Goal: Check status: Check status

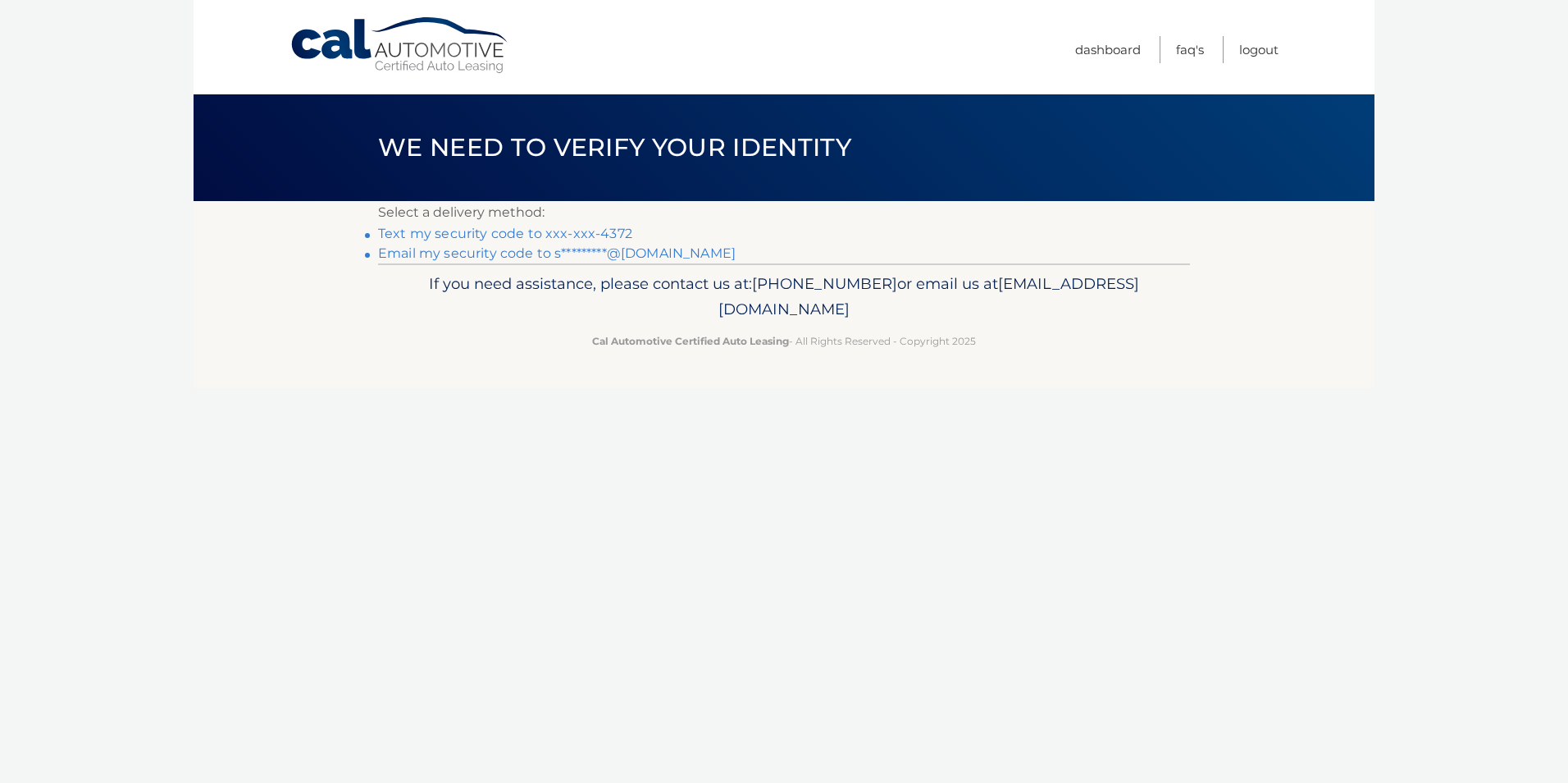
click at [536, 234] on link "Text my security code to xxx-xxx-4372" at bounding box center [505, 234] width 254 height 16
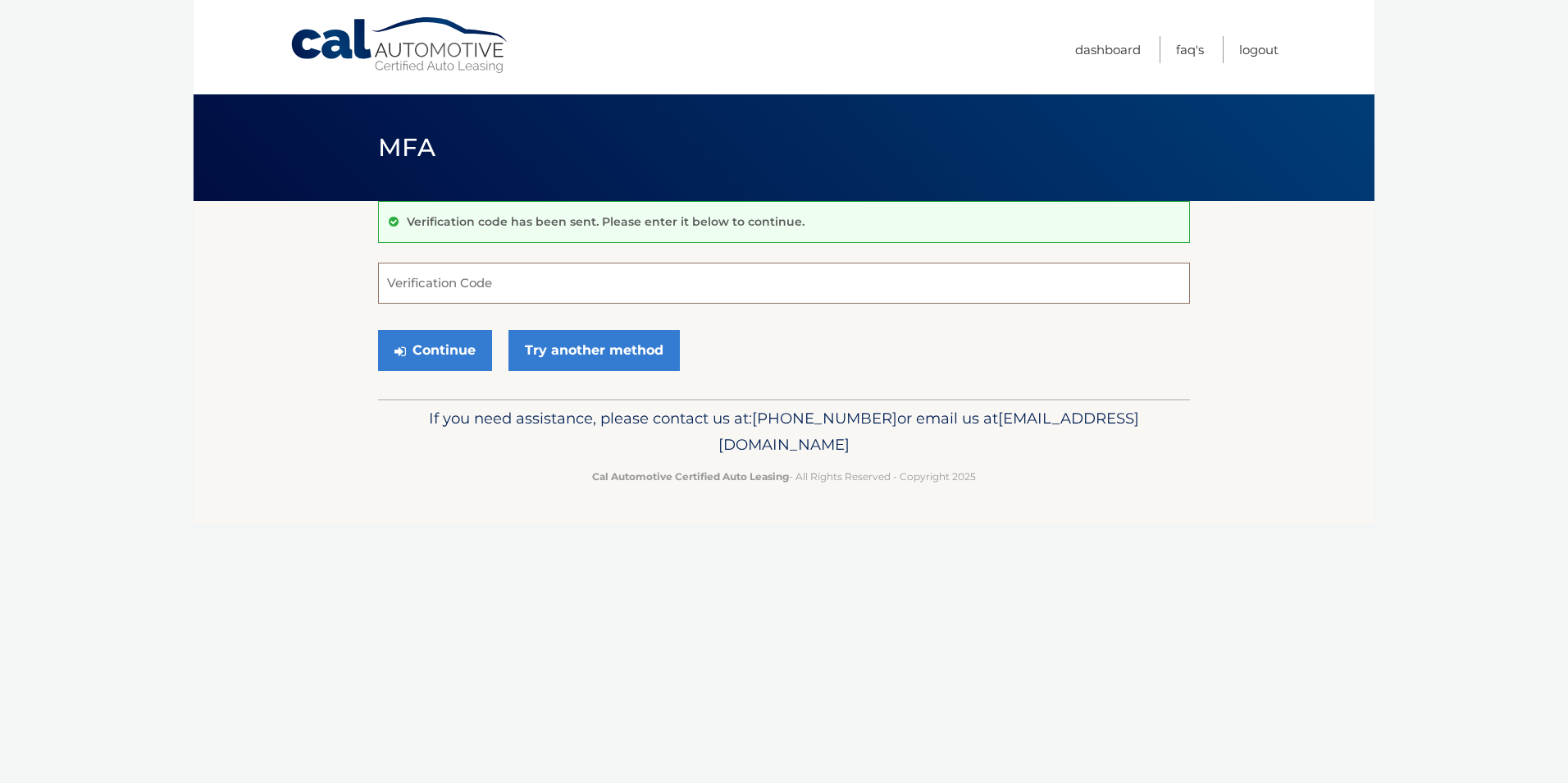
click at [490, 294] on input "Verification Code" at bounding box center [784, 283] width 812 height 41
type input "473568"
click at [439, 354] on button "Continue" at bounding box center [435, 351] width 114 height 41
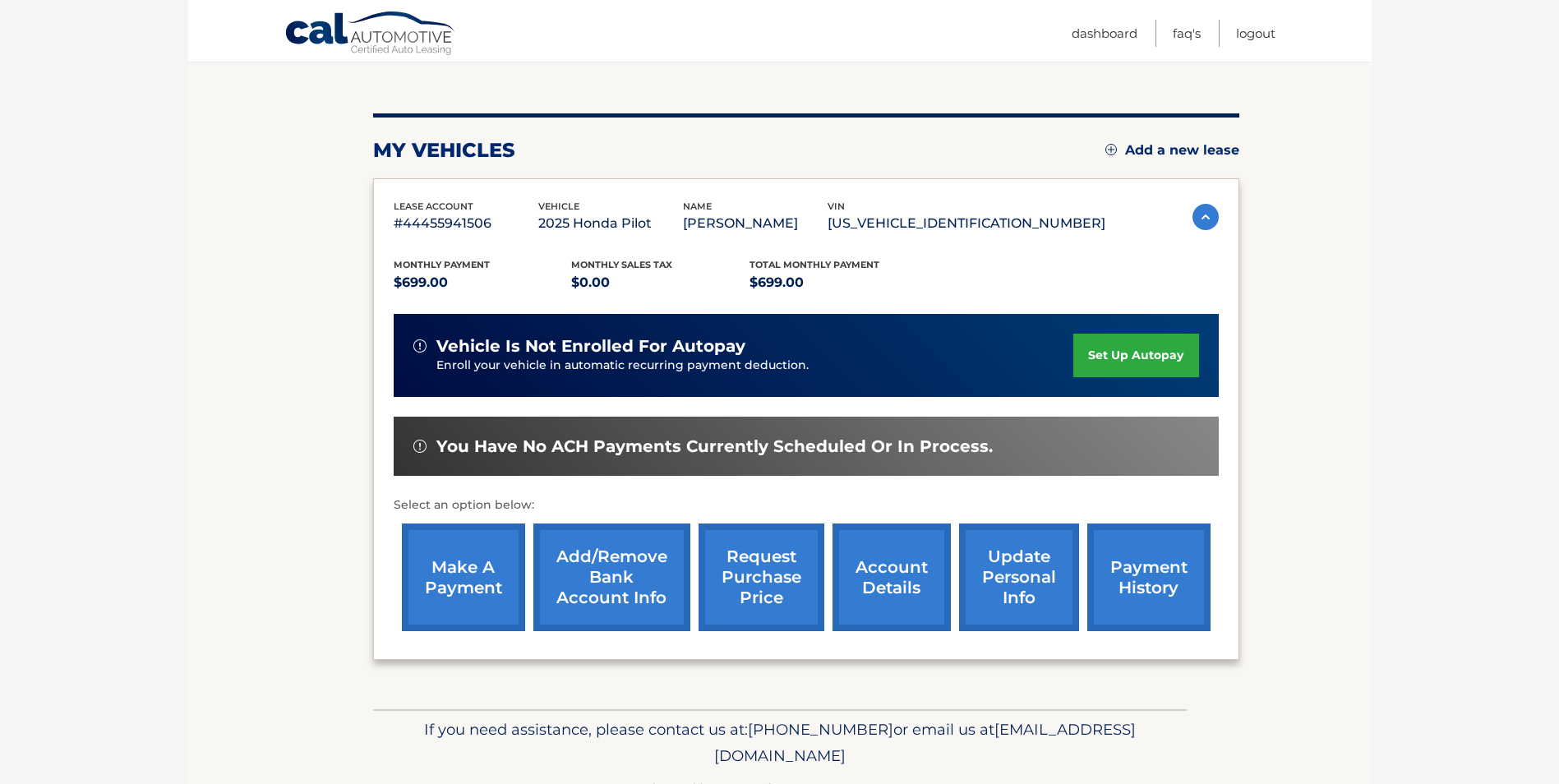
scroll to position [164, 0]
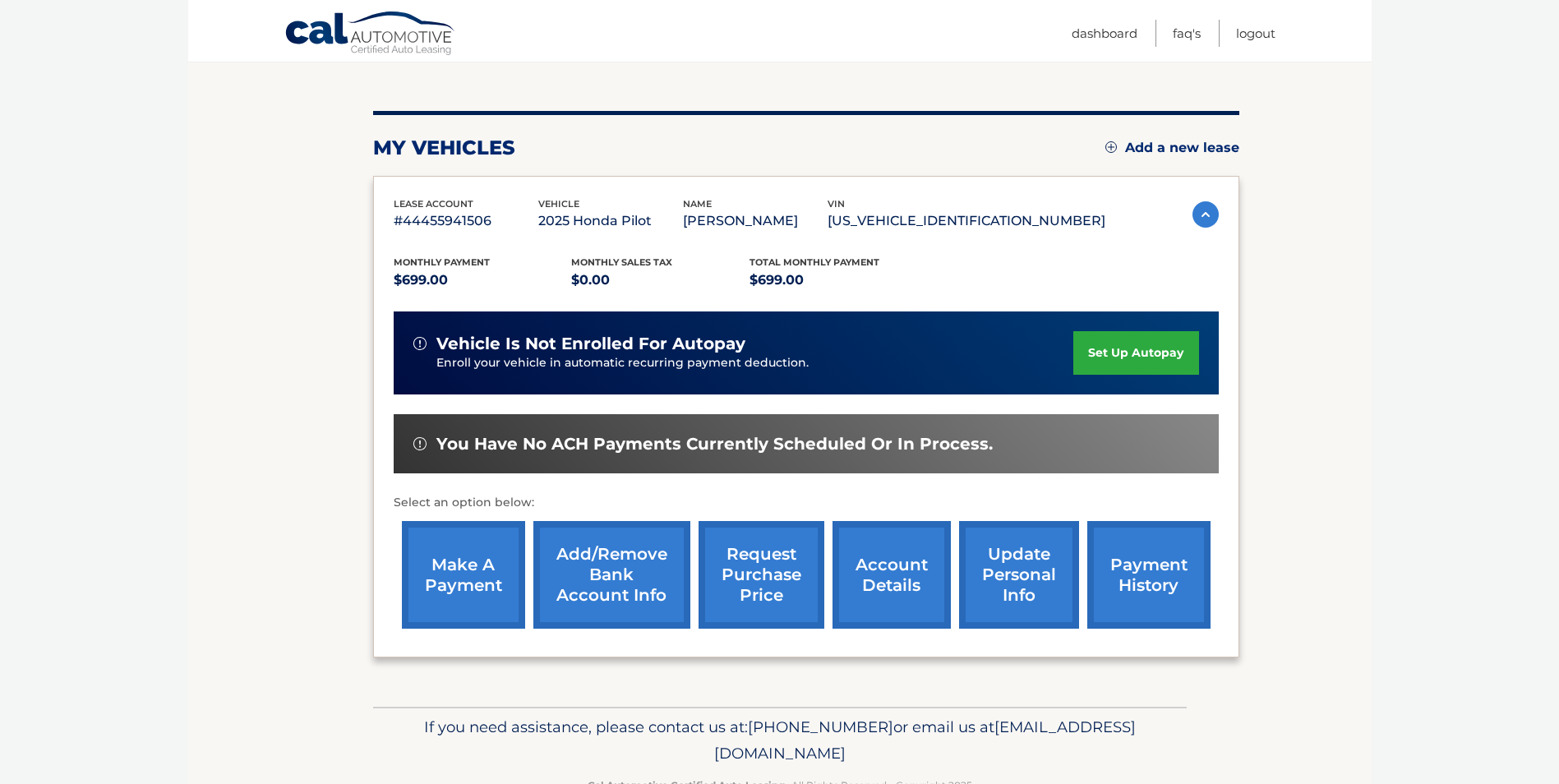
click at [1153, 572] on link "payment history" at bounding box center [1149, 575] width 123 height 108
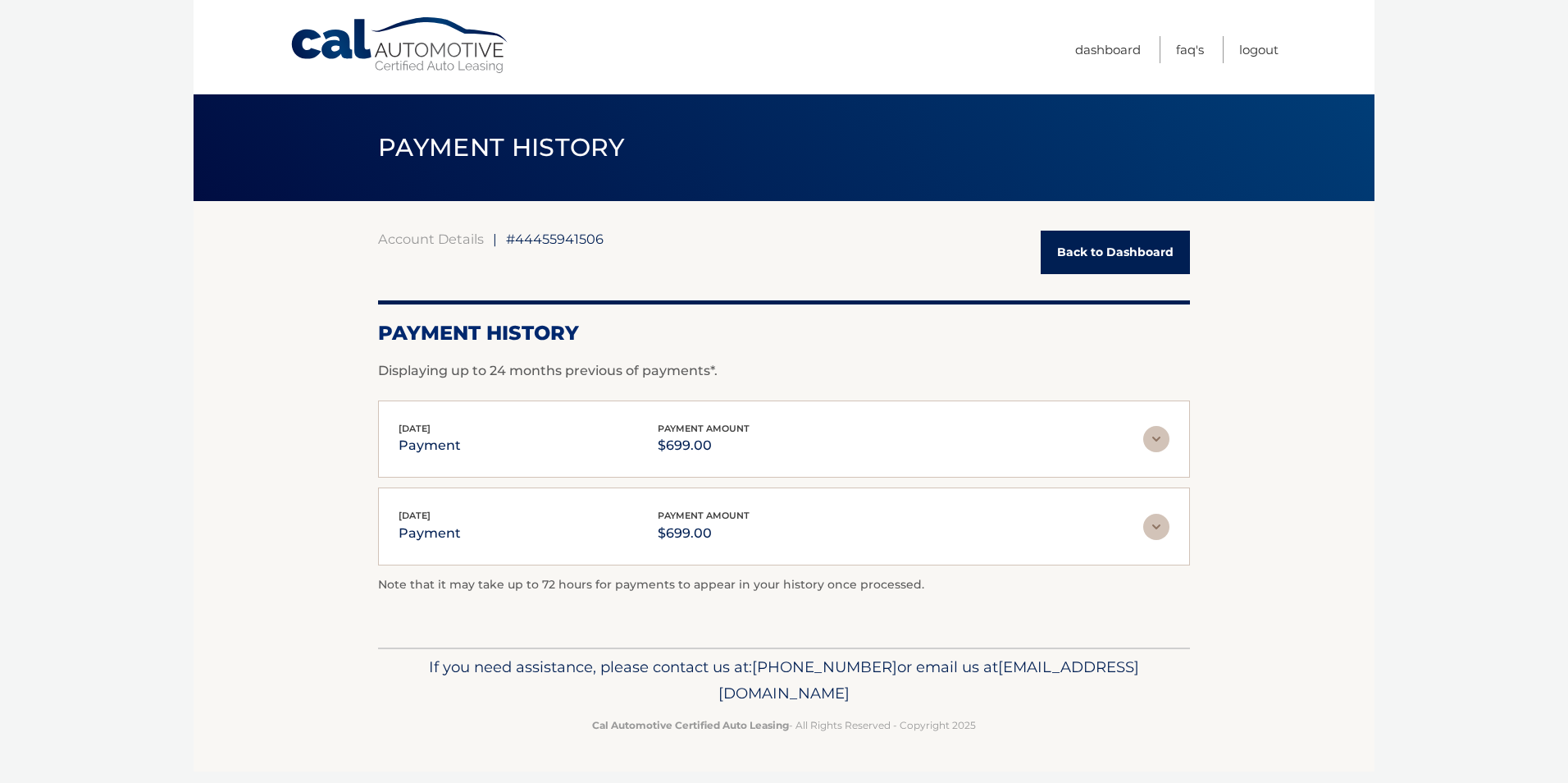
click at [1154, 435] on img at bounding box center [1156, 440] width 27 height 27
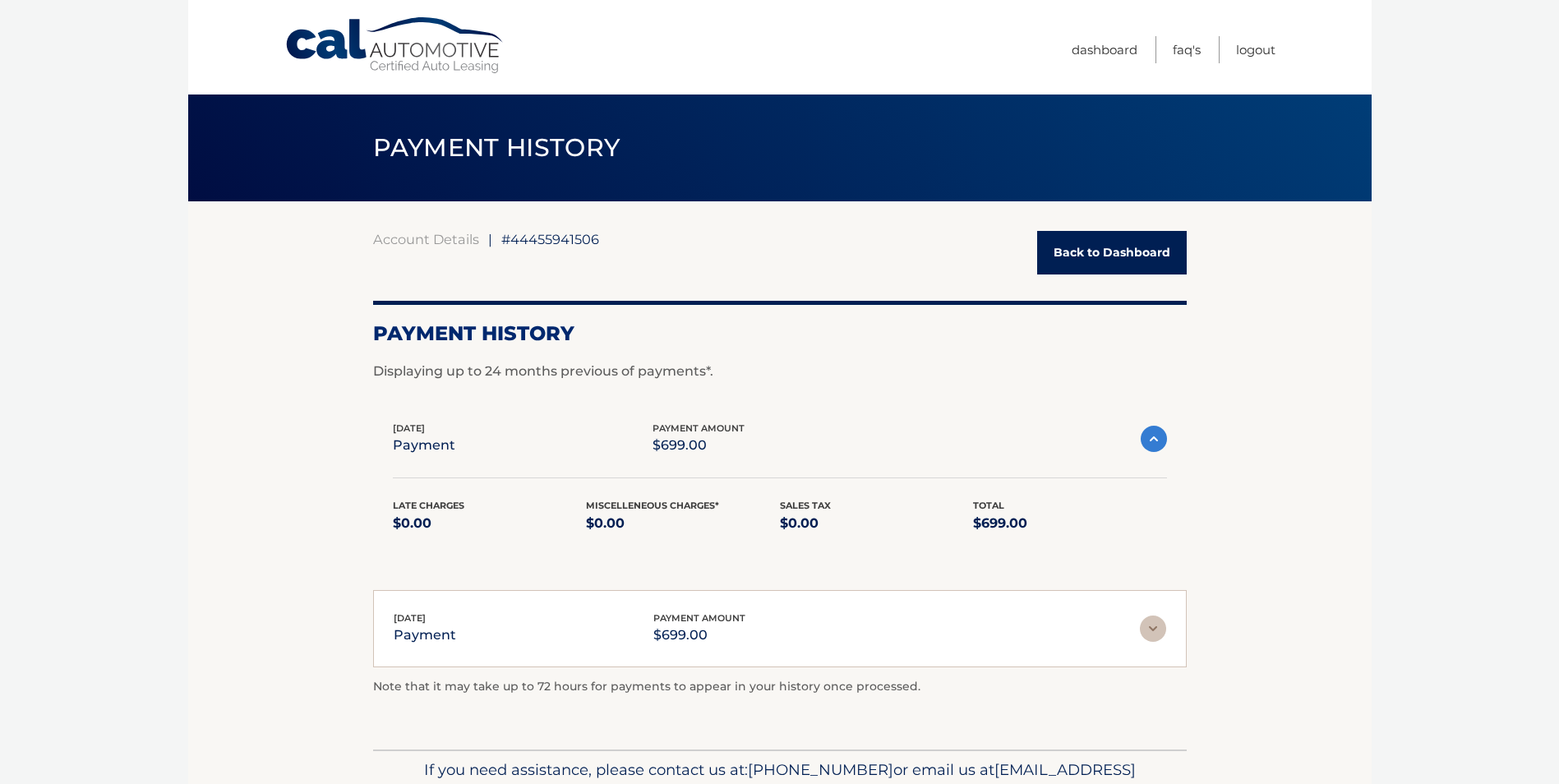
click at [1157, 436] on img at bounding box center [1154, 439] width 27 height 27
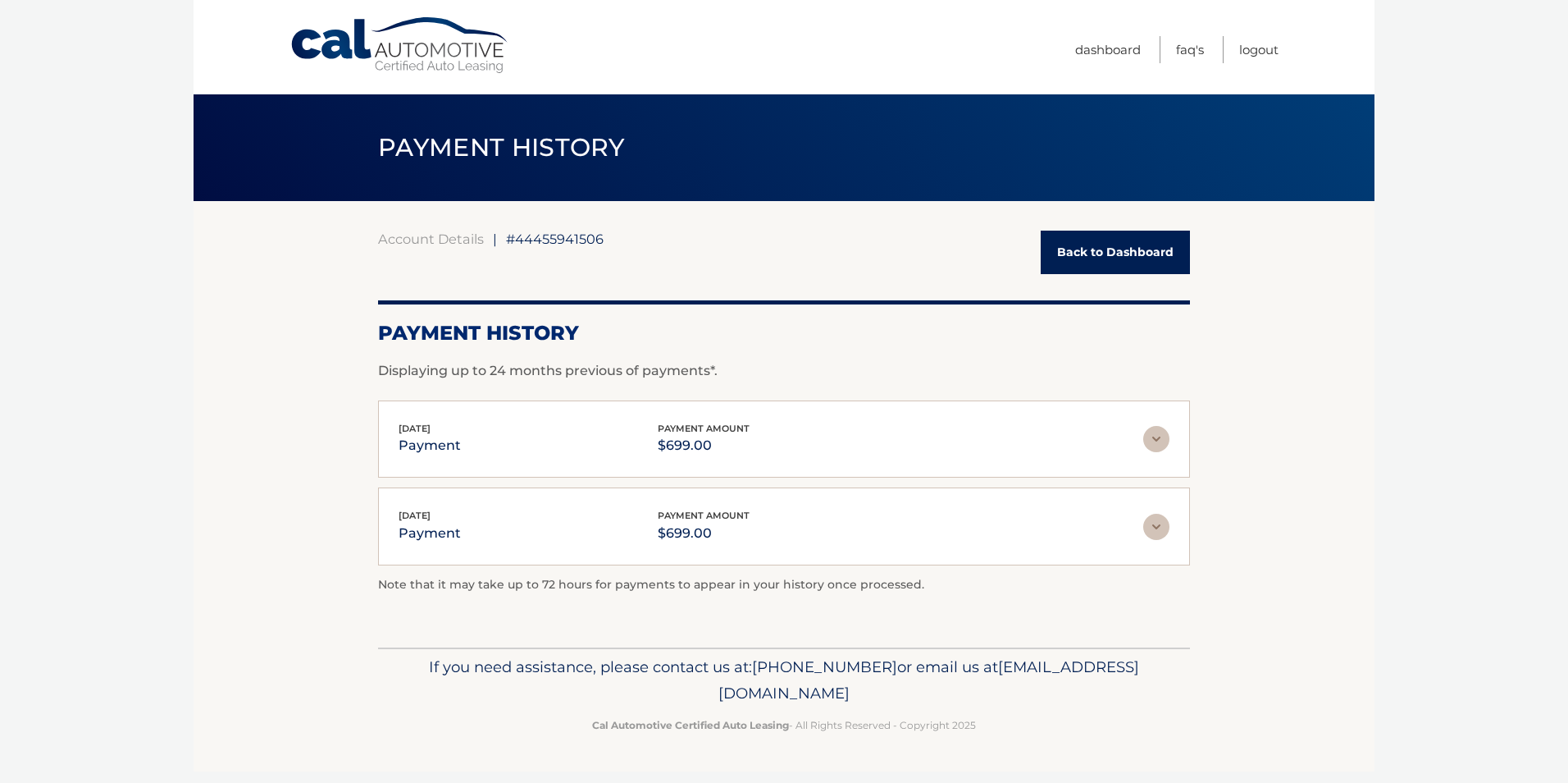
click at [1121, 246] on link "Back to Dashboard" at bounding box center [1115, 252] width 149 height 44
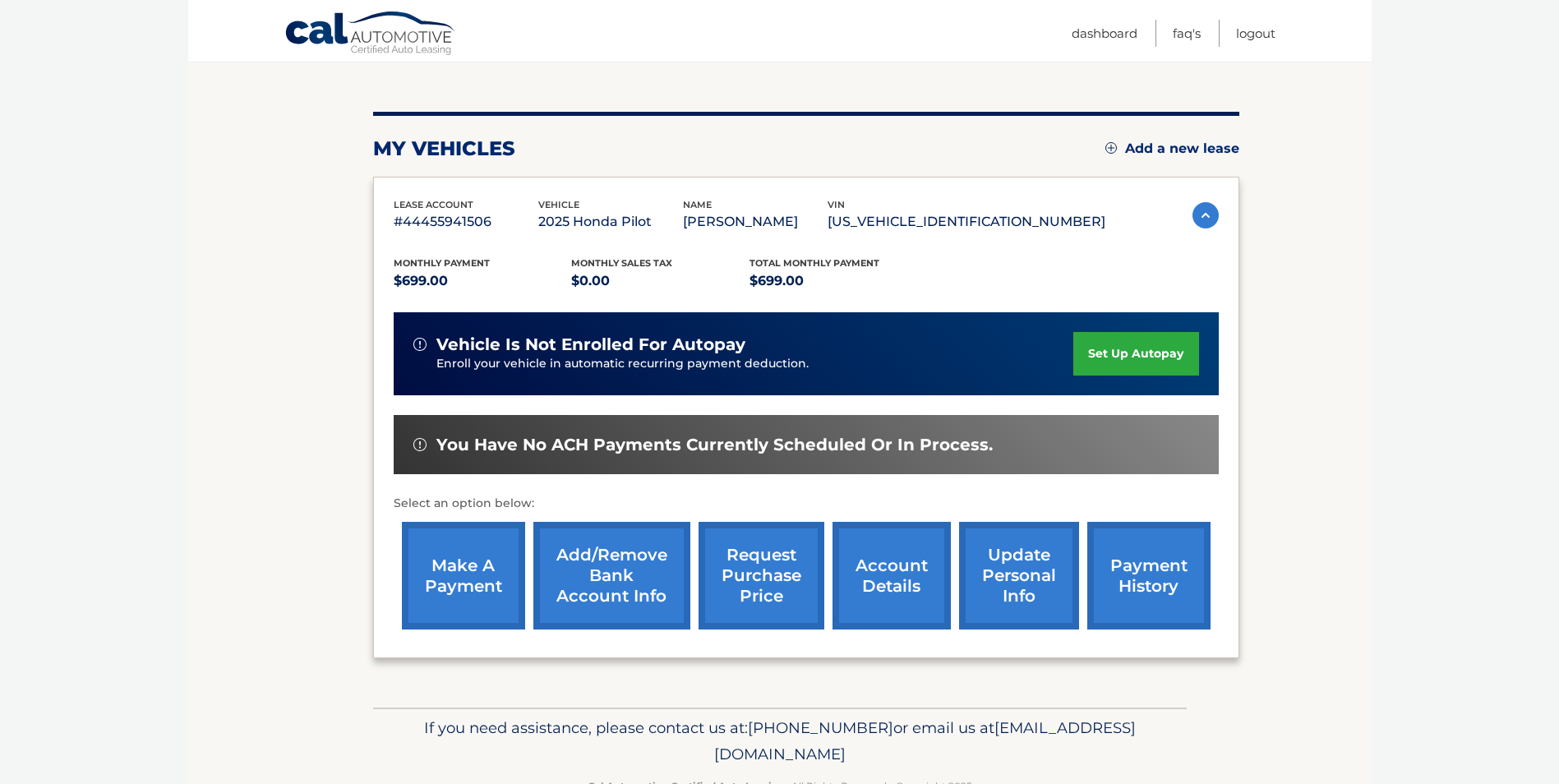
scroll to position [164, 0]
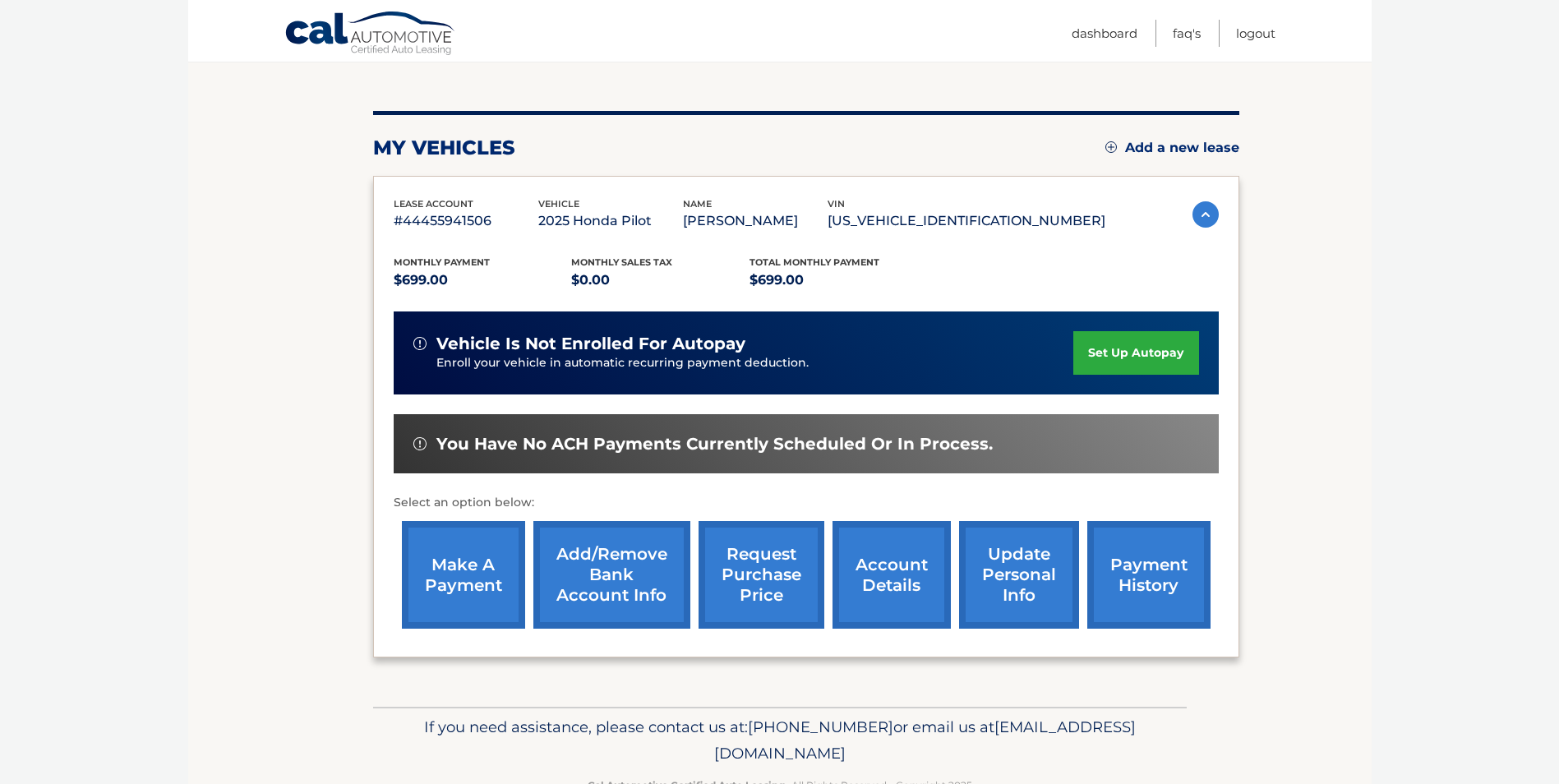
click at [884, 565] on link "account details" at bounding box center [891, 575] width 119 height 108
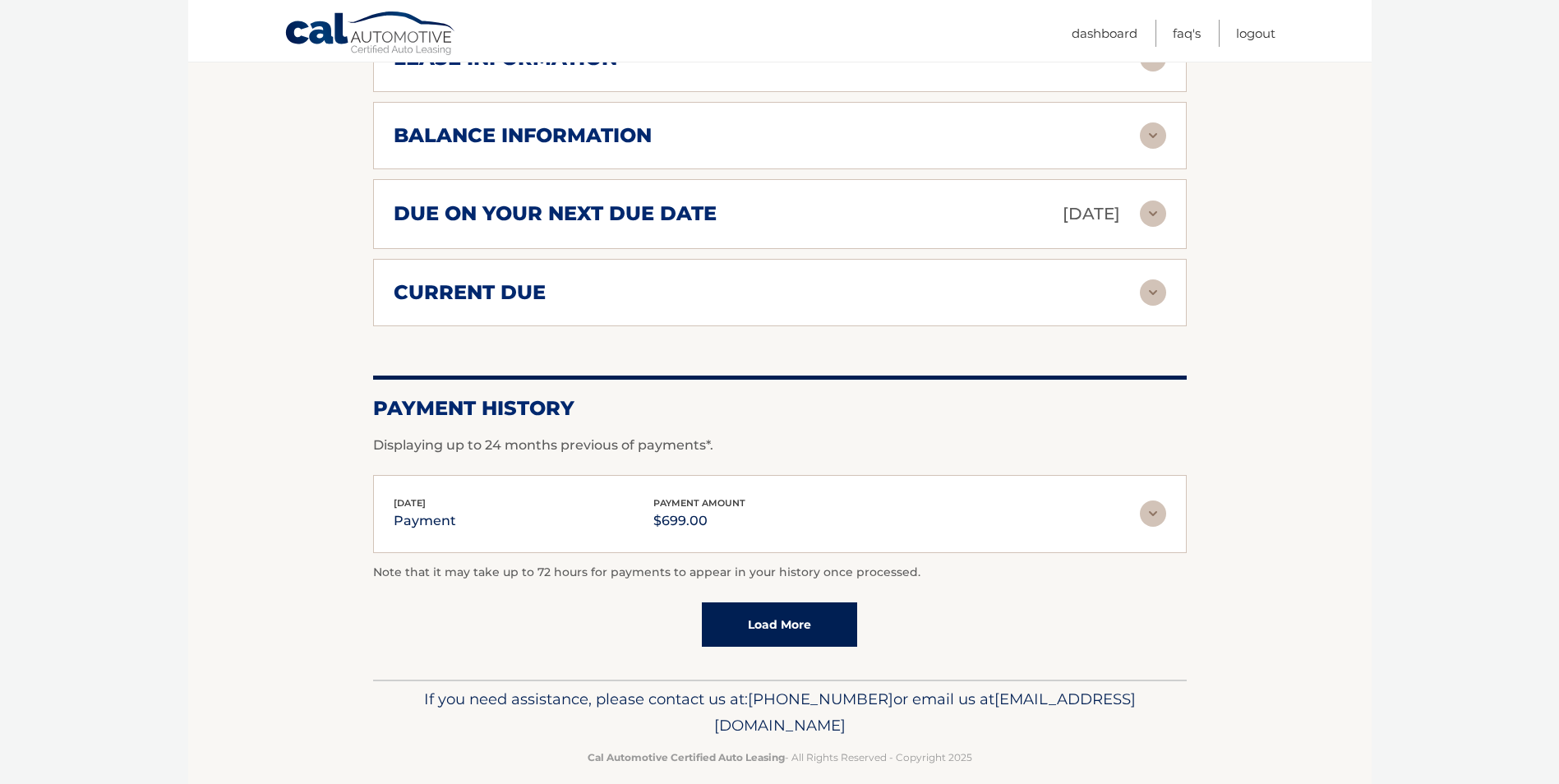
scroll to position [1009, 0]
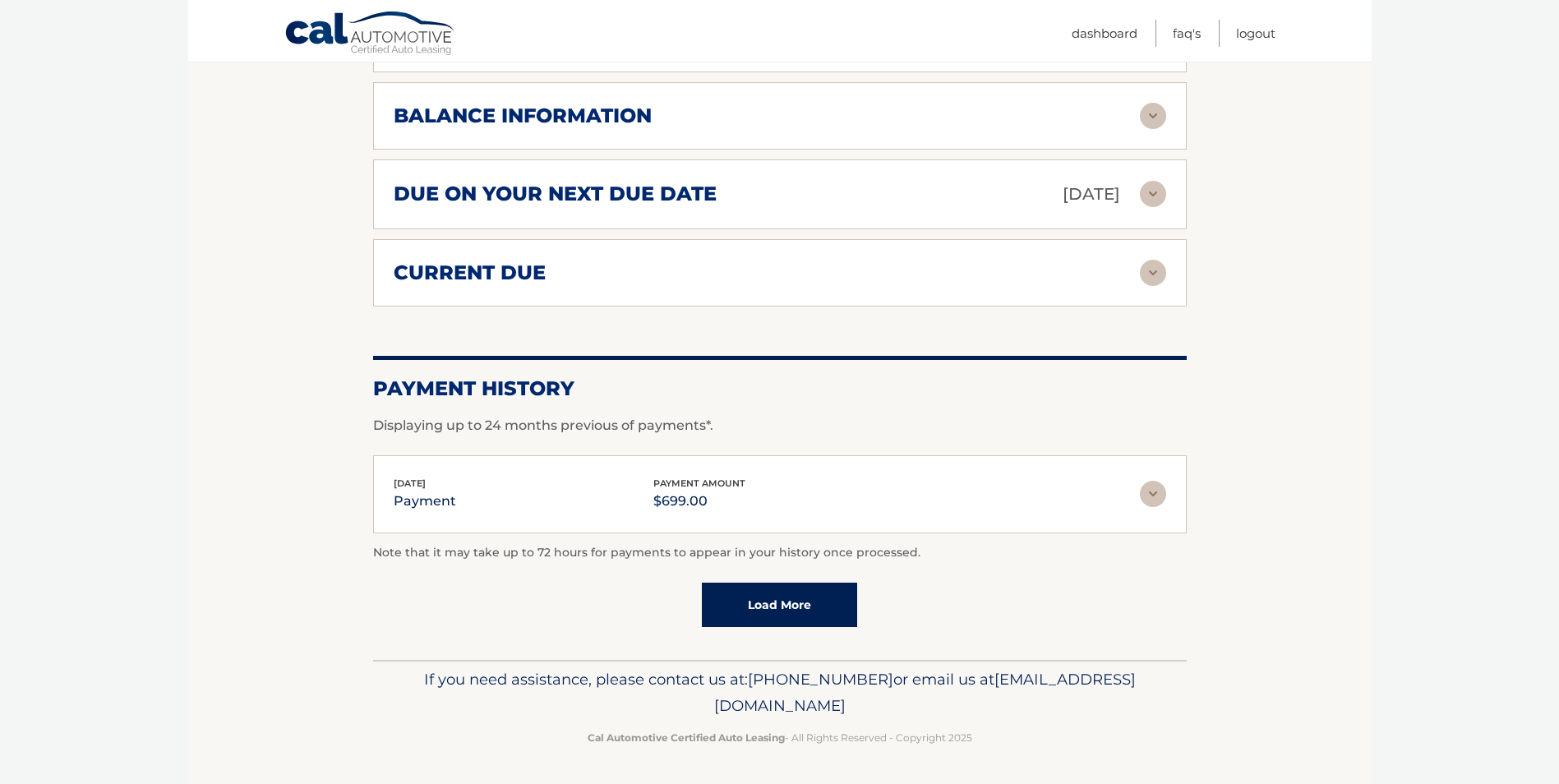
click at [762, 607] on link "Load More" at bounding box center [779, 605] width 155 height 45
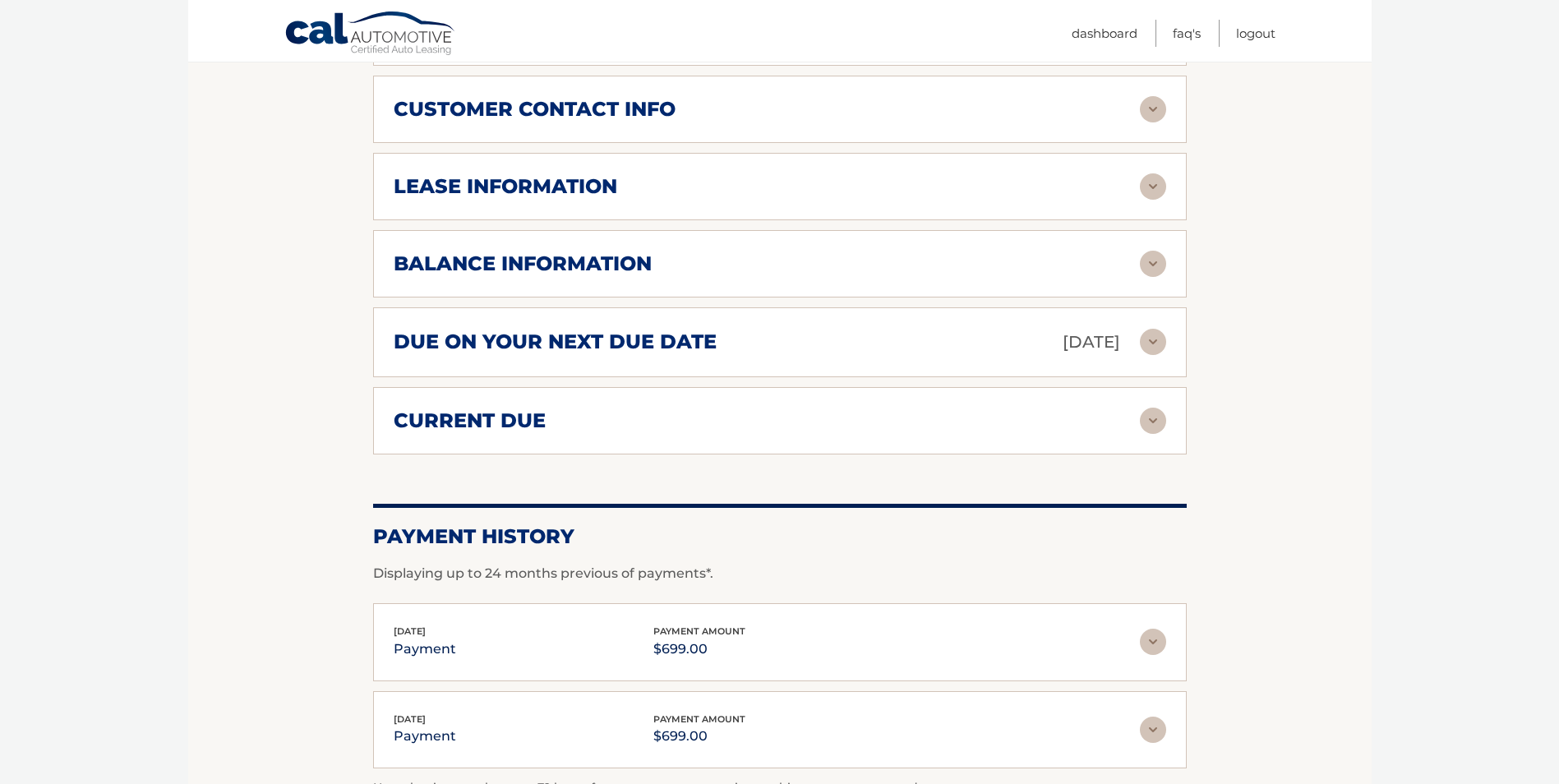
scroll to position [681, 0]
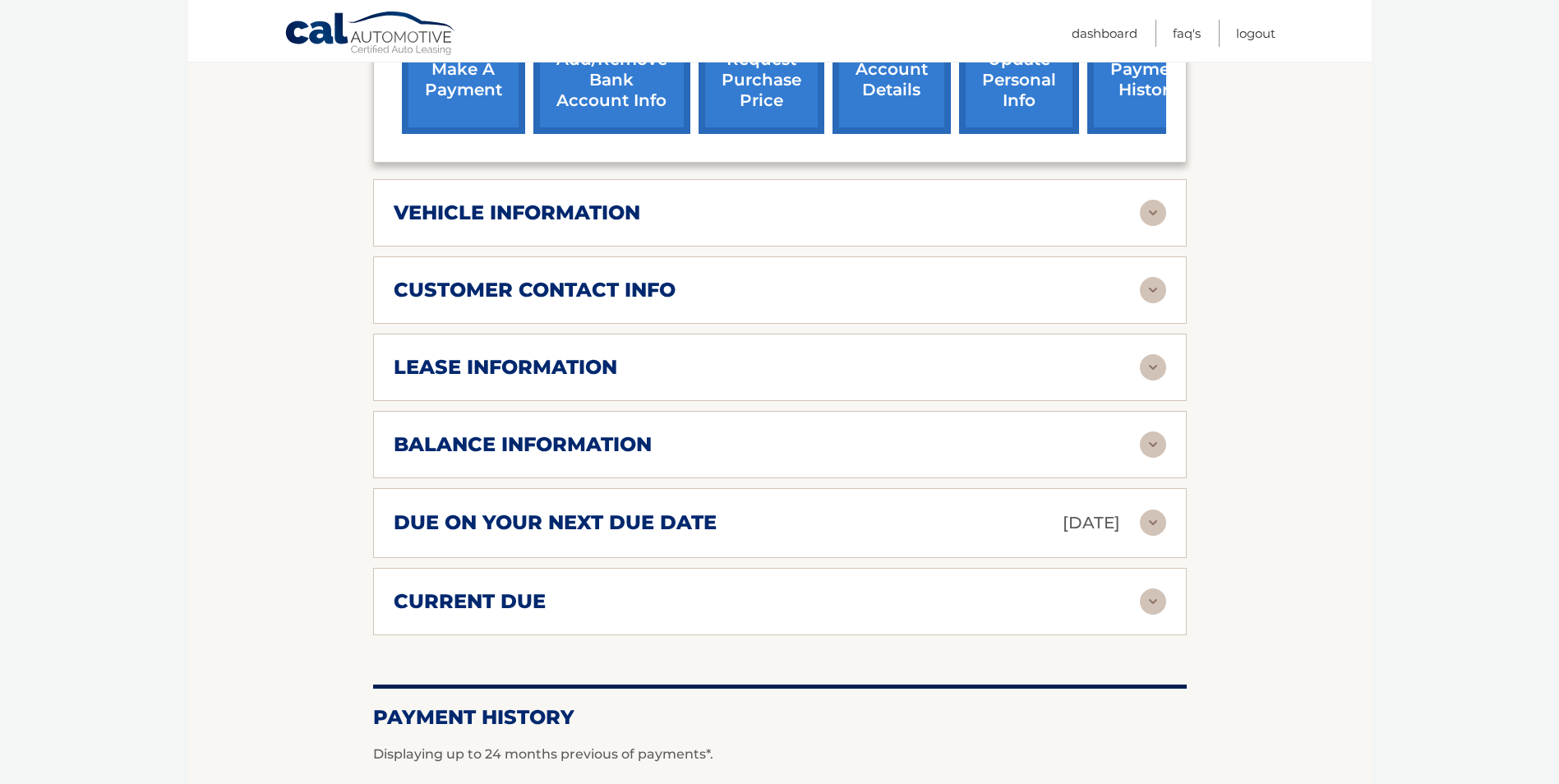
click at [452, 603] on h2 "current due" at bounding box center [470, 601] width 152 height 25
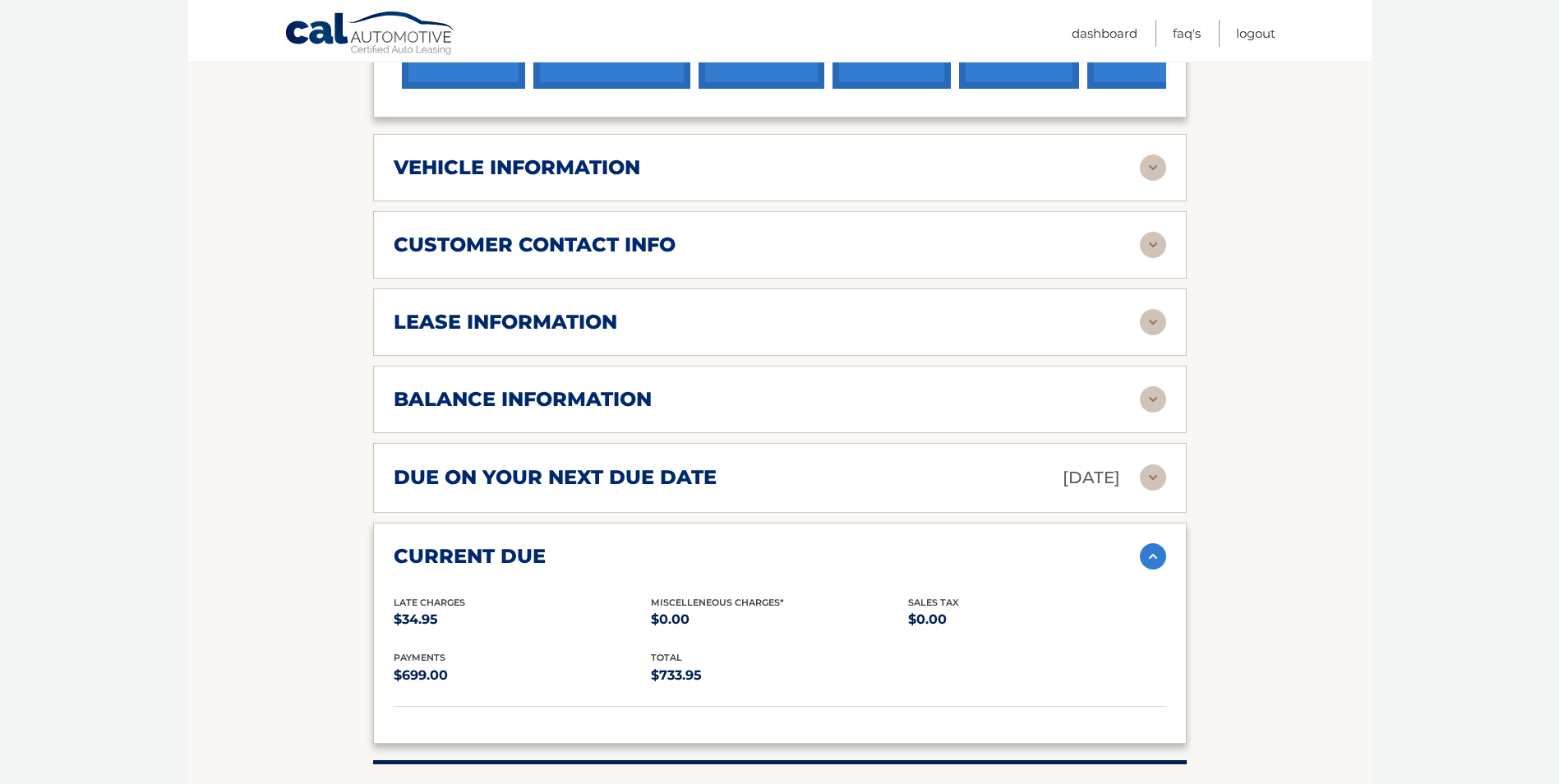
scroll to position [764, 0]
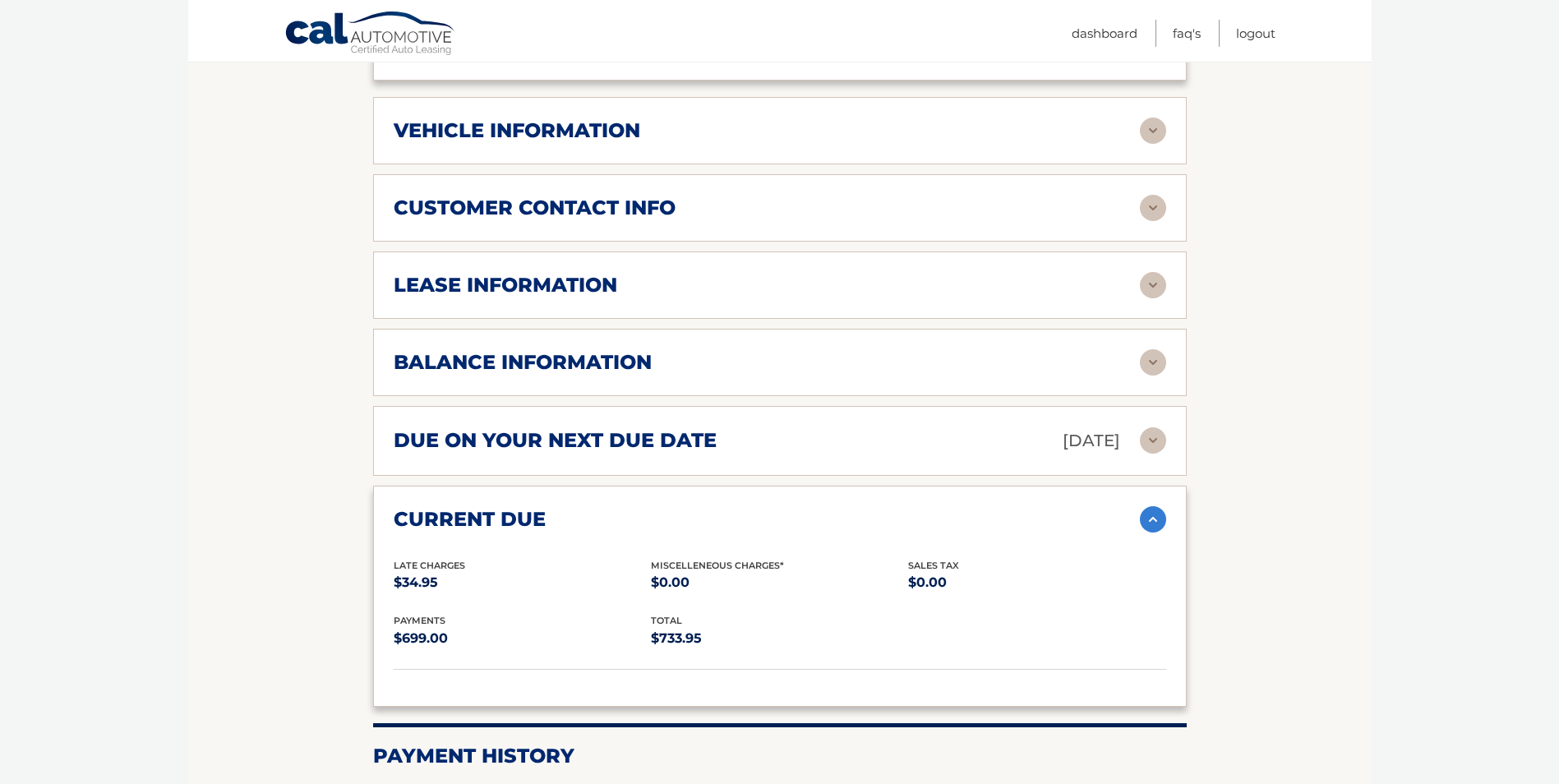
click at [529, 437] on h2 "due on your next due date" at bounding box center [555, 440] width 323 height 25
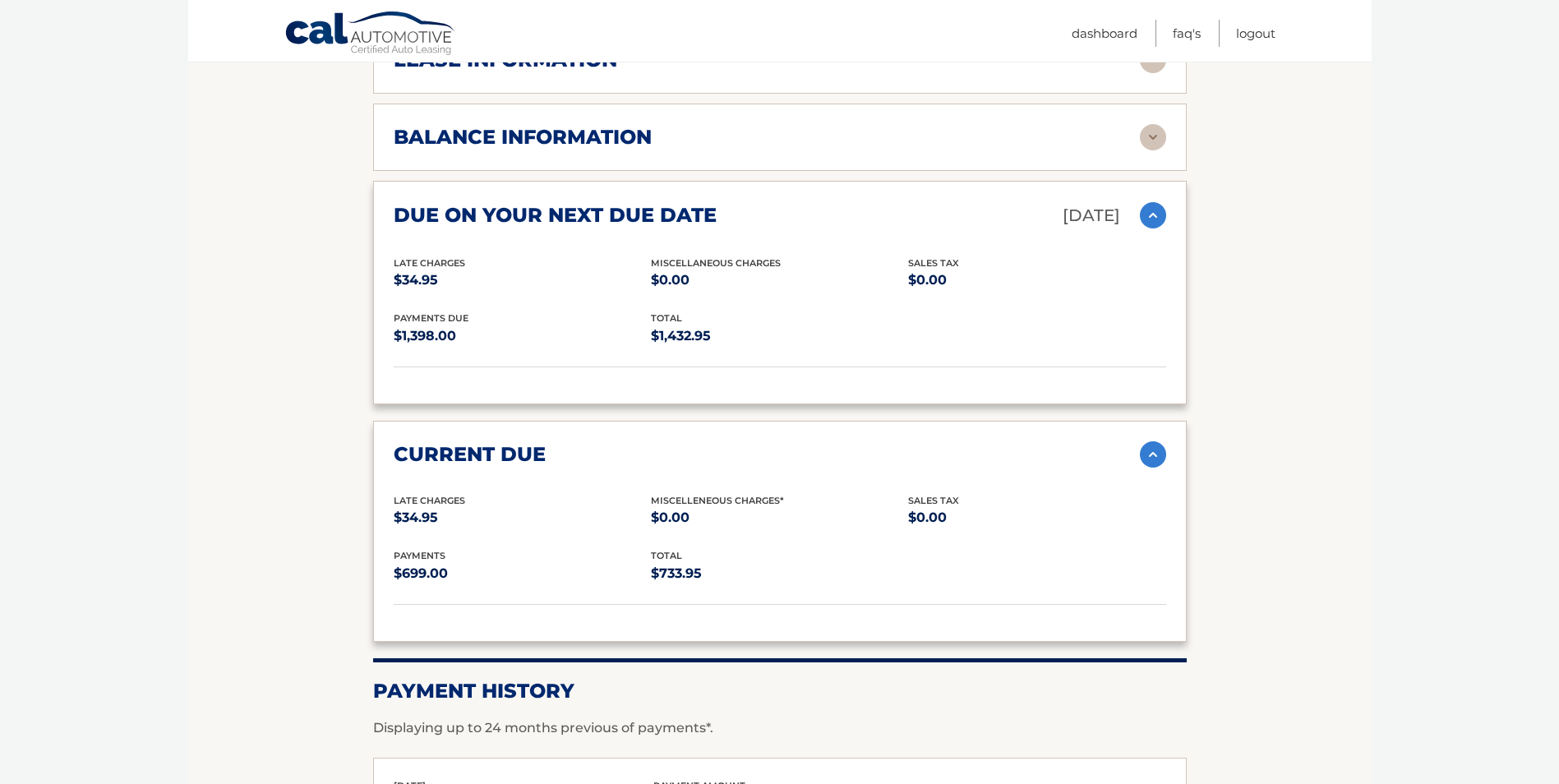
scroll to position [1009, 0]
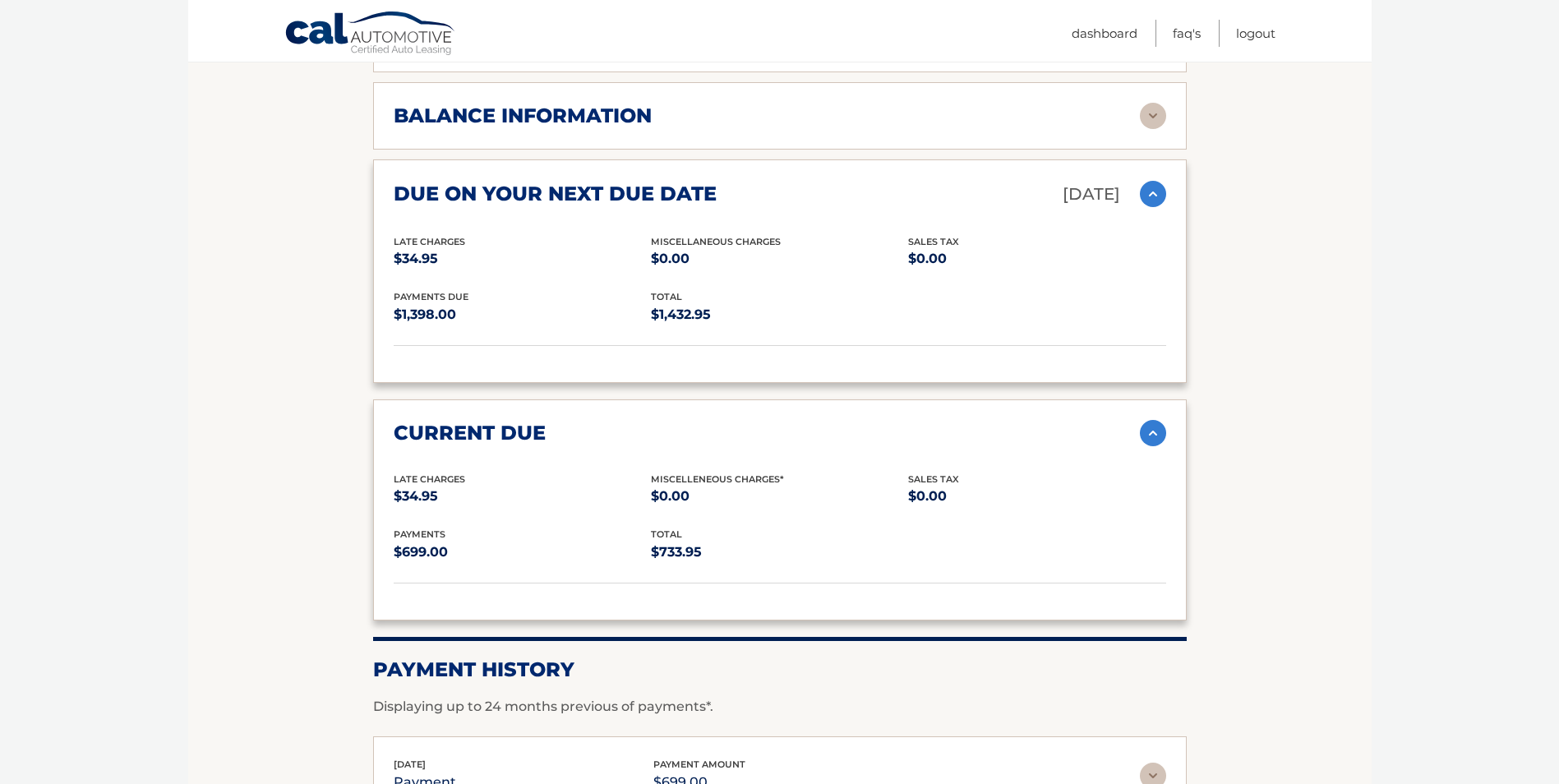
click at [512, 424] on h2 "current due" at bounding box center [470, 433] width 152 height 25
